Goal: Task Accomplishment & Management: Use online tool/utility

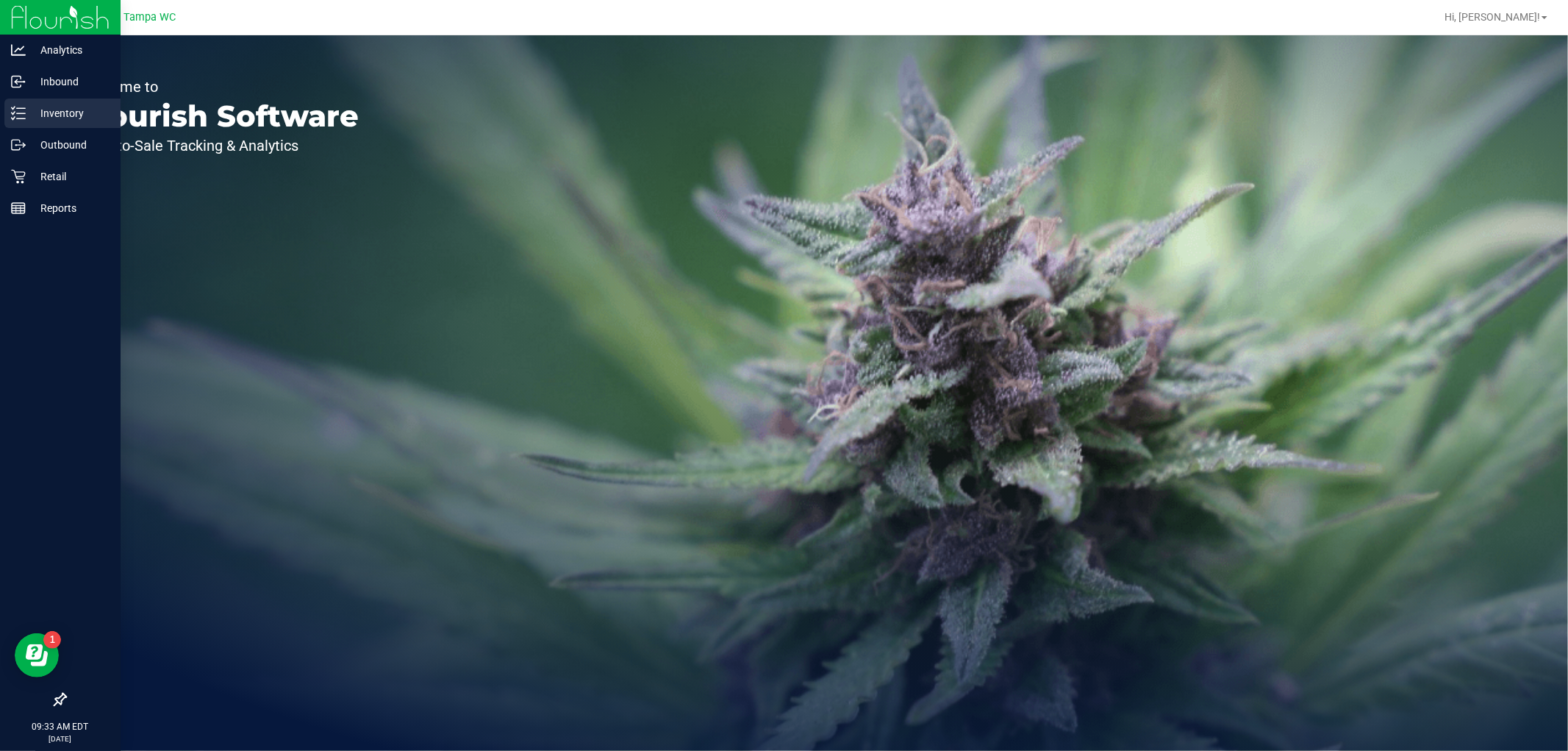
click at [43, 116] on p "Inventory" at bounding box center [70, 113] width 88 height 18
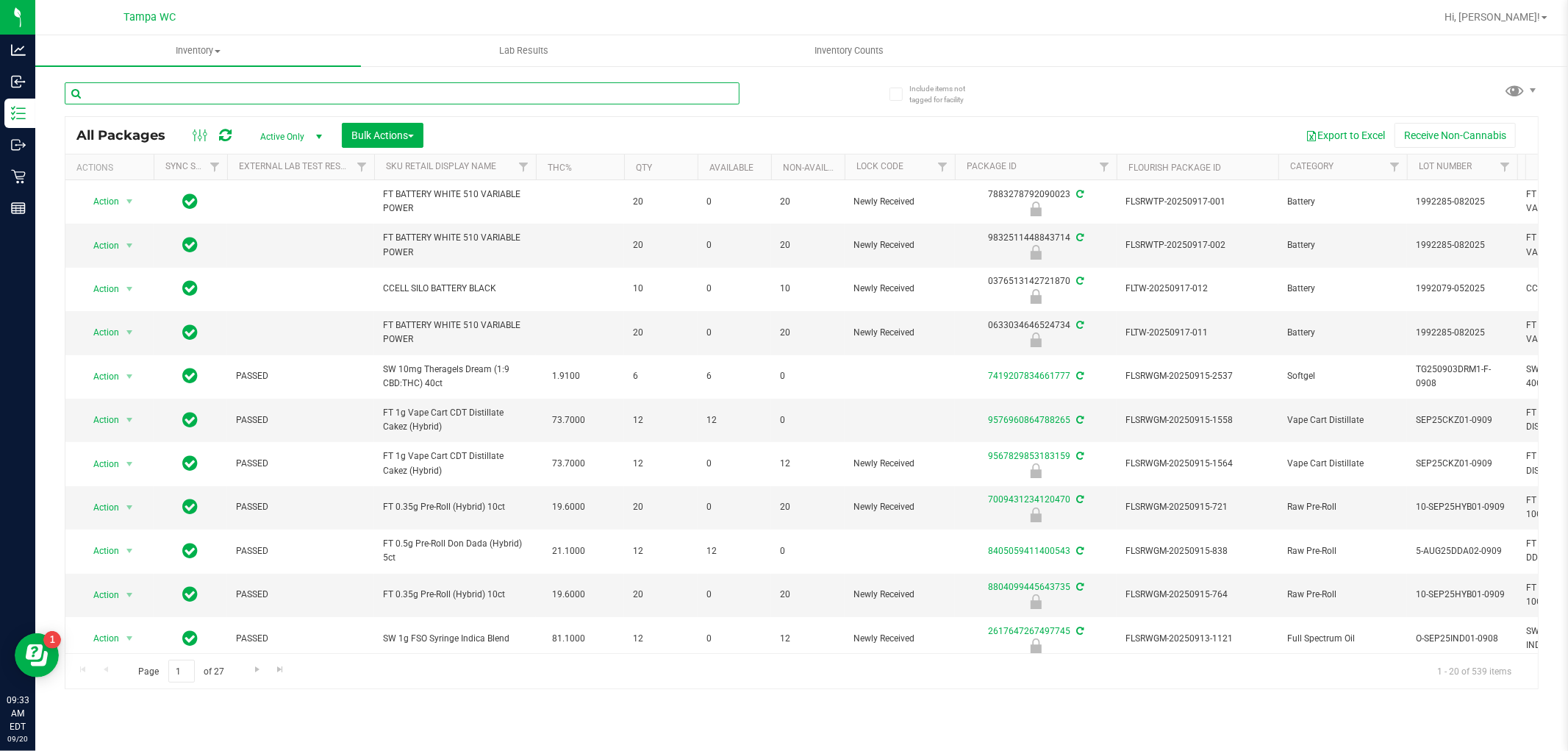
click at [244, 92] on input "text" at bounding box center [402, 93] width 675 height 22
type input "-223"
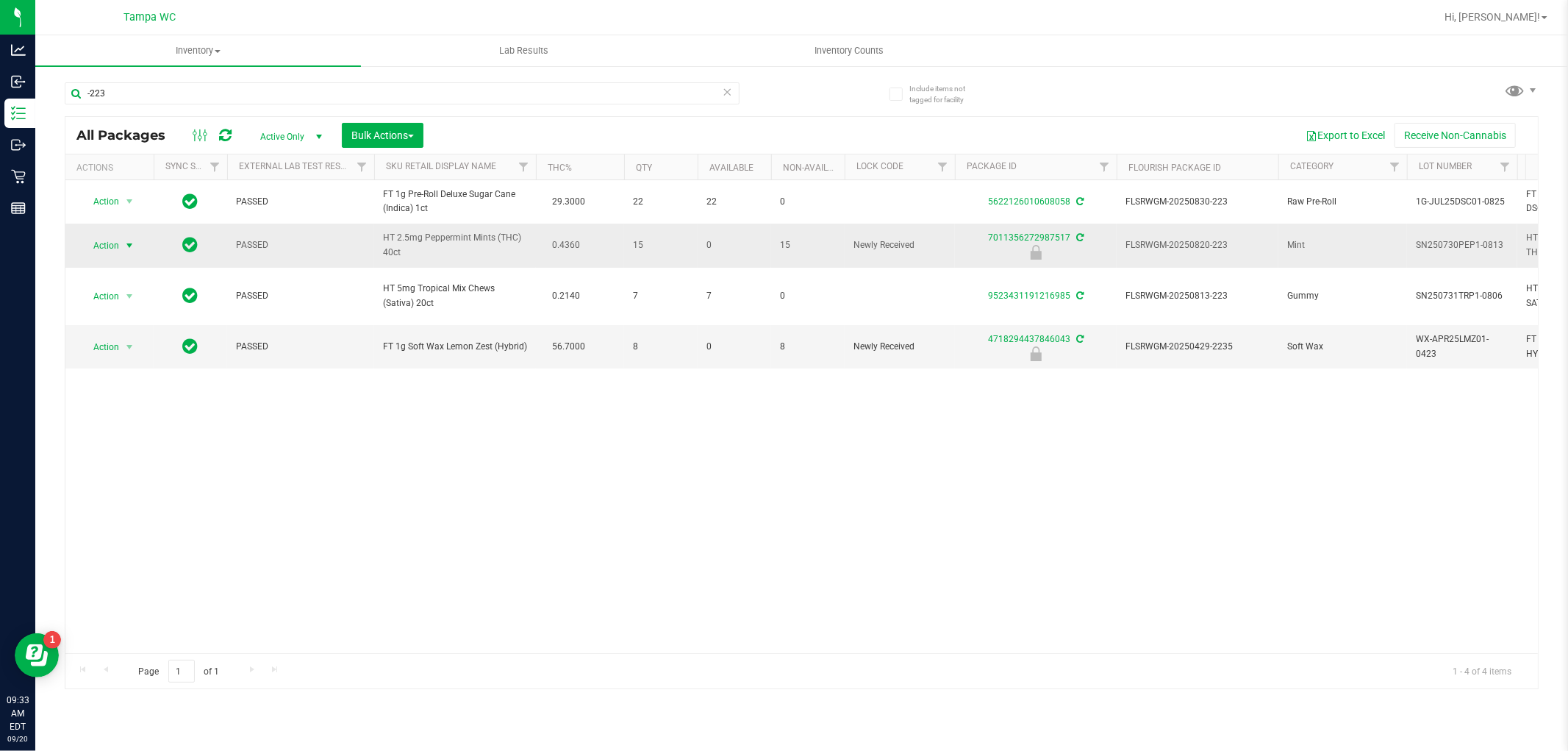
click at [108, 239] on span "Action" at bounding box center [99, 246] width 40 height 20
click at [150, 426] on li "Unlock package" at bounding box center [127, 421] width 94 height 22
